Goal: Navigation & Orientation: Find specific page/section

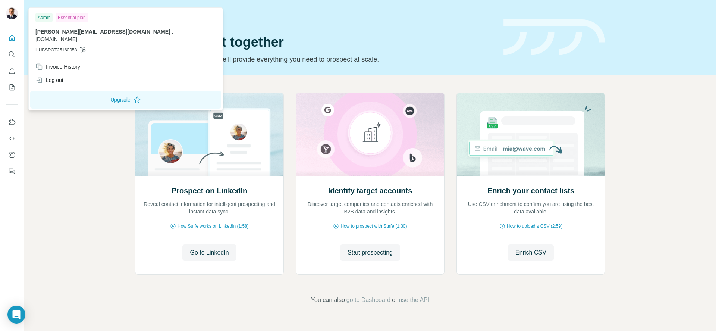
click at [10, 14] on img at bounding box center [12, 13] width 12 height 12
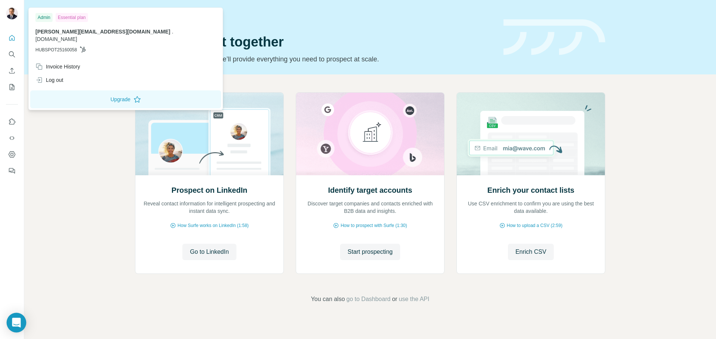
click at [23, 318] on div "Open Intercom Messenger" at bounding box center [17, 323] width 20 height 20
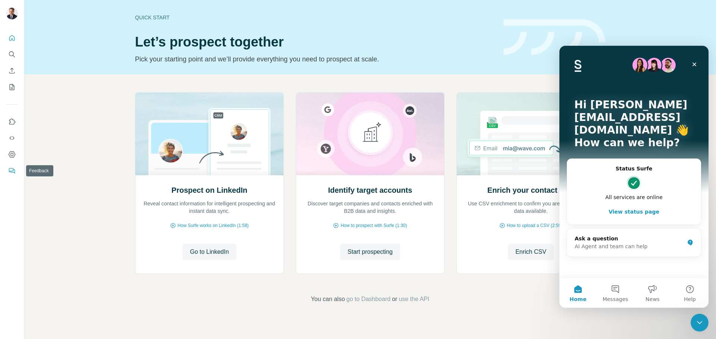
click at [10, 172] on icon "Feedback" at bounding box center [11, 170] width 7 height 7
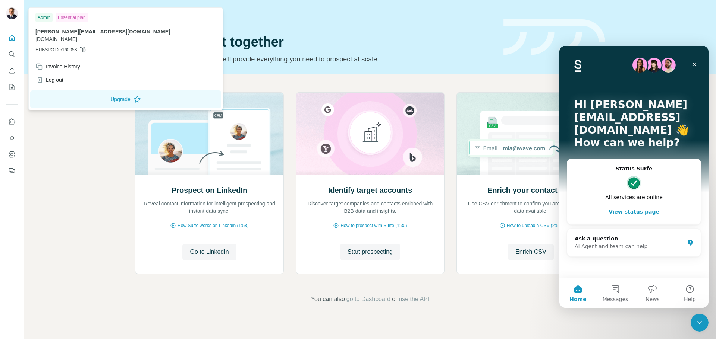
click at [10, 8] on img at bounding box center [12, 13] width 12 height 12
click at [51, 76] on div "Log out" at bounding box center [49, 79] width 28 height 7
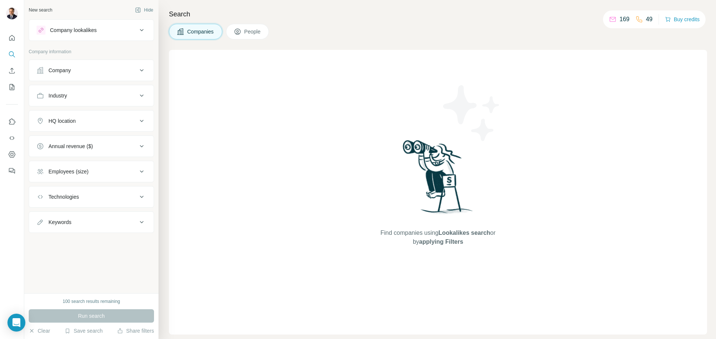
click at [81, 74] on button "Company" at bounding box center [91, 70] width 124 height 18
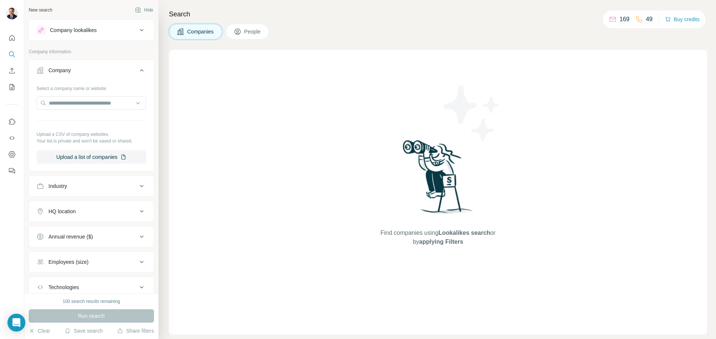
click at [80, 73] on div "Company" at bounding box center [87, 70] width 101 height 7
